Goal: Information Seeking & Learning: Learn about a topic

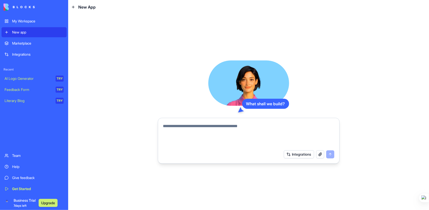
click at [25, 45] on div "Marketplace" at bounding box center [37, 43] width 51 height 5
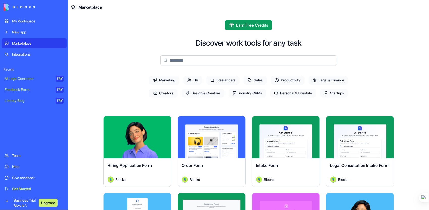
drag, startPoint x: 25, startPoint y: 45, endPoint x: 99, endPoint y: 23, distance: 77.8
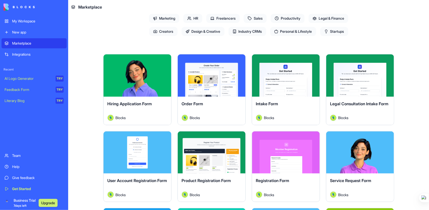
scroll to position [50, 0]
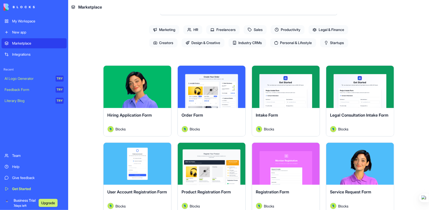
click at [289, 88] on button "Explore" at bounding box center [286, 87] width 38 height 10
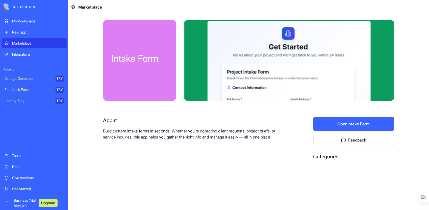
click at [356, 122] on button "Open Intake Form" at bounding box center [353, 124] width 81 height 14
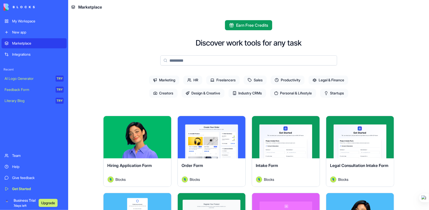
click at [199, 141] on button "Explore" at bounding box center [212, 137] width 38 height 10
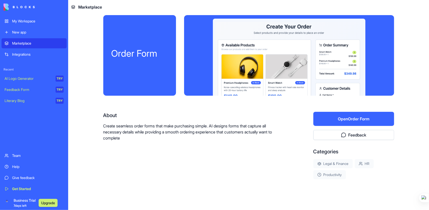
scroll to position [13, 0]
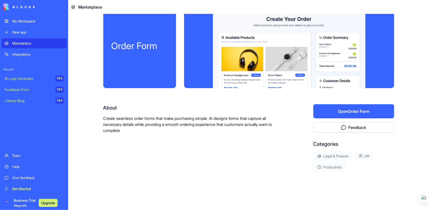
click at [360, 112] on button "Open Order Form" at bounding box center [353, 111] width 81 height 14
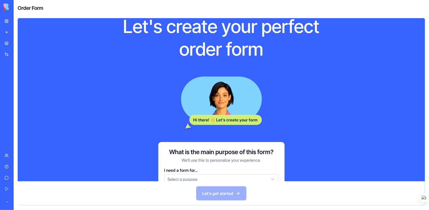
scroll to position [44, 0]
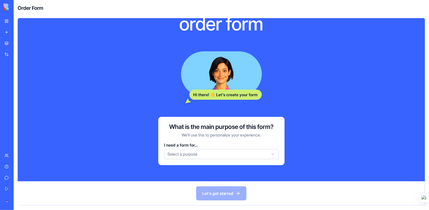
click at [266, 158] on html "My Workspace New app Marketplace Integrations Recent AI Logo Generator TRY Feed…" at bounding box center [214, 105] width 429 height 210
click at [312, 121] on html "My Workspace New app Marketplace Integrations Recent AI Logo Generator TRY Feed…" at bounding box center [214, 105] width 429 height 210
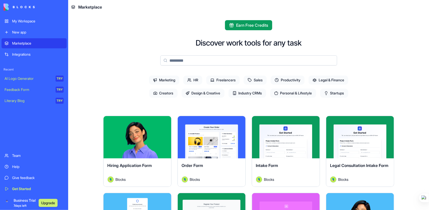
click at [296, 151] on div "Explore" at bounding box center [286, 137] width 68 height 42
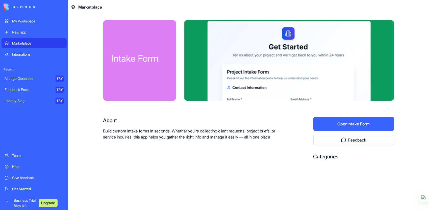
click at [340, 130] on button "Open Intake Form" at bounding box center [353, 124] width 81 height 14
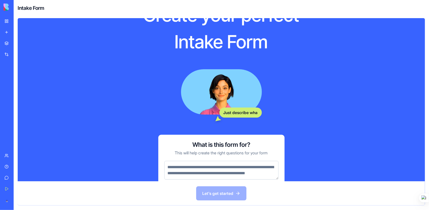
scroll to position [57, 0]
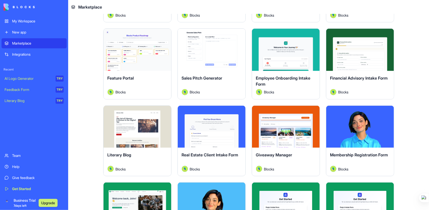
scroll to position [404, 0]
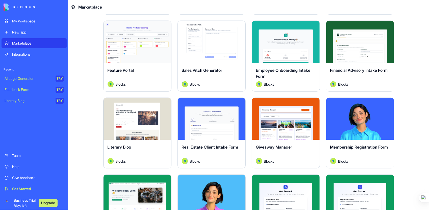
click at [129, 50] on div "Explore" at bounding box center [137, 42] width 68 height 42
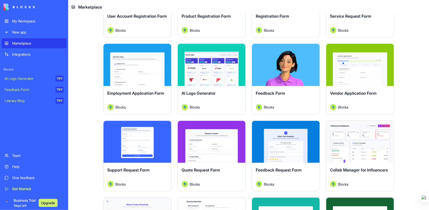
scroll to position [202, 0]
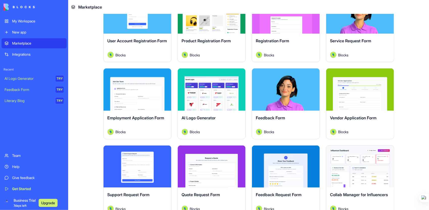
click at [349, 109] on div "Explore" at bounding box center [360, 90] width 68 height 42
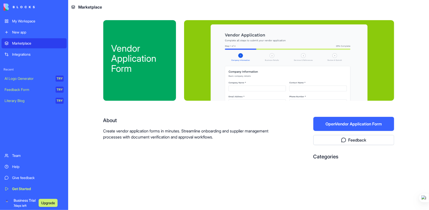
drag, startPoint x: 324, startPoint y: 103, endPoint x: 140, endPoint y: 154, distance: 191.1
click at [140, 154] on div "About Create vendor application forms in minutes. Streamline onboarding and sup…" at bounding box center [192, 140] width 178 height 47
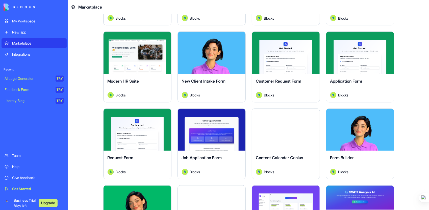
scroll to position [555, 0]
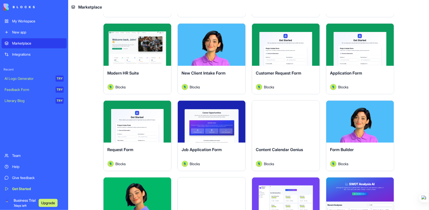
click at [145, 48] on button "Explore" at bounding box center [137, 45] width 38 height 10
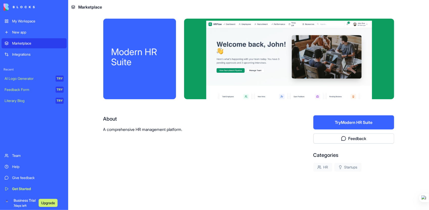
scroll to position [2, 0]
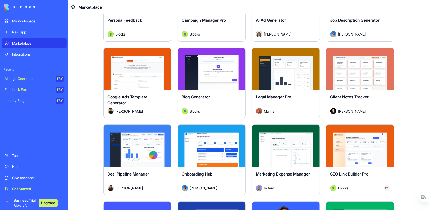
scroll to position [1237, 0]
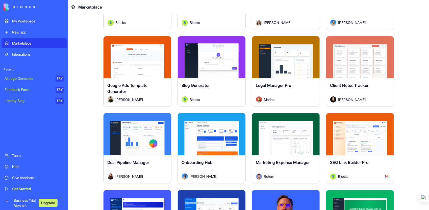
click at [136, 60] on button "Explore" at bounding box center [137, 57] width 38 height 10
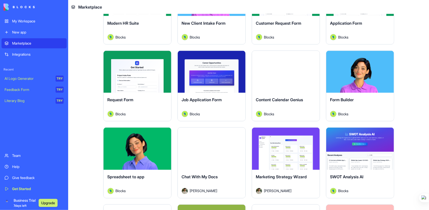
scroll to position [606, 0]
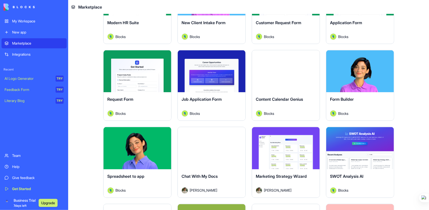
drag, startPoint x: 429, startPoint y: 92, endPoint x: 429, endPoint y: 98, distance: 5.9
click at [429, 98] on html "My Workspace New app Marketplace Integrations Recent AI Logo Generator TRY Feed…" at bounding box center [214, 105] width 429 height 210
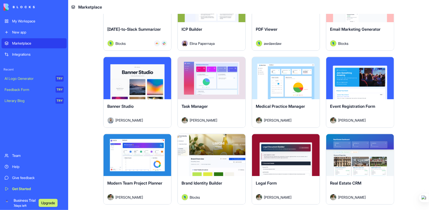
scroll to position [833, 0]
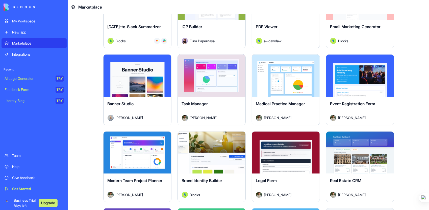
click at [292, 83] on div "Explore" at bounding box center [286, 76] width 68 height 42
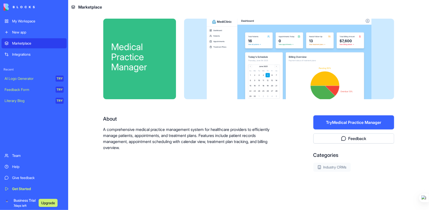
scroll to position [2, 0]
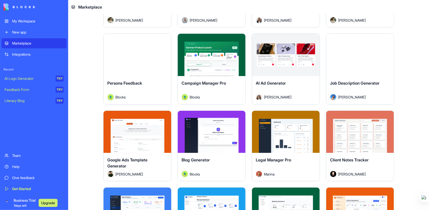
scroll to position [1110, 0]
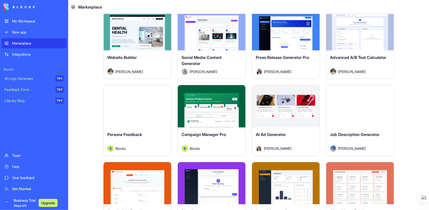
click at [287, 108] on button "Explore" at bounding box center [286, 106] width 38 height 10
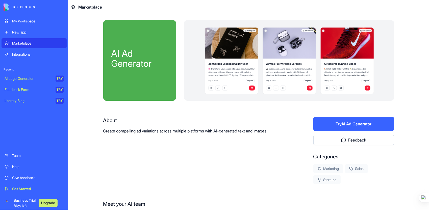
drag, startPoint x: 262, startPoint y: 121, endPoint x: 211, endPoint y: 183, distance: 80.9
click at [211, 183] on div "About Create compelling ad variations across multiple platforms with AI-generat…" at bounding box center [192, 151] width 178 height 68
click at [21, 20] on div "My Workspace" at bounding box center [37, 21] width 51 height 5
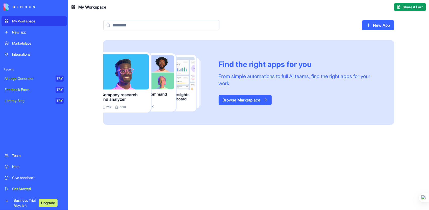
click at [342, 158] on div "Find the right apps for you From simple automations to full AI teams, find the …" at bounding box center [248, 125] width 361 height 170
click at [46, 33] on div "New app" at bounding box center [37, 32] width 51 height 5
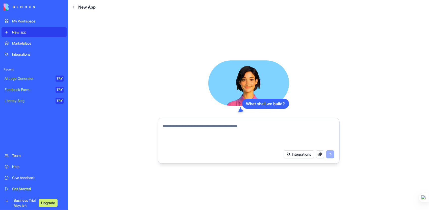
click at [38, 41] on div "Marketplace" at bounding box center [37, 43] width 51 height 5
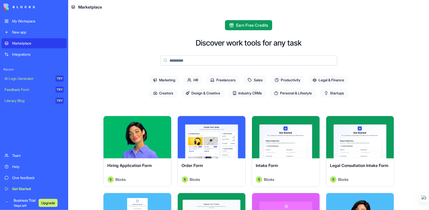
click at [36, 58] on link "Integrations" at bounding box center [34, 54] width 65 height 10
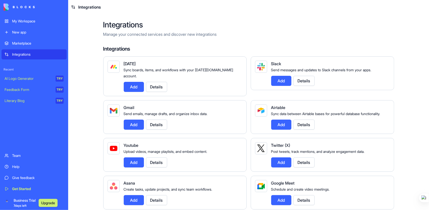
drag, startPoint x: 36, startPoint y: 58, endPoint x: 85, endPoint y: 24, distance: 59.6
drag, startPoint x: 268, startPoint y: 139, endPoint x: 62, endPoint y: 127, distance: 206.8
click at [62, 127] on div "Marketplace Integrations Recent AI Logo Generator TRY Feedback Form TRY Literar…" at bounding box center [34, 94] width 65 height 112
drag, startPoint x: 63, startPoint y: 127, endPoint x: 83, endPoint y: 164, distance: 42.7
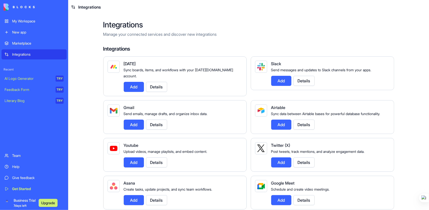
click at [83, 164] on main "Integrations Manage your connected services and discover new integrations Integ…" at bounding box center [248, 112] width 361 height 196
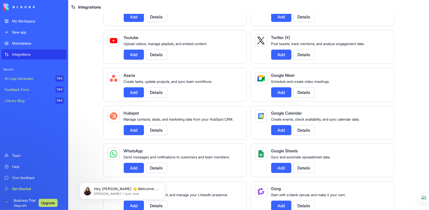
scroll to position [107, 0]
